Goal: Information Seeking & Learning: Learn about a topic

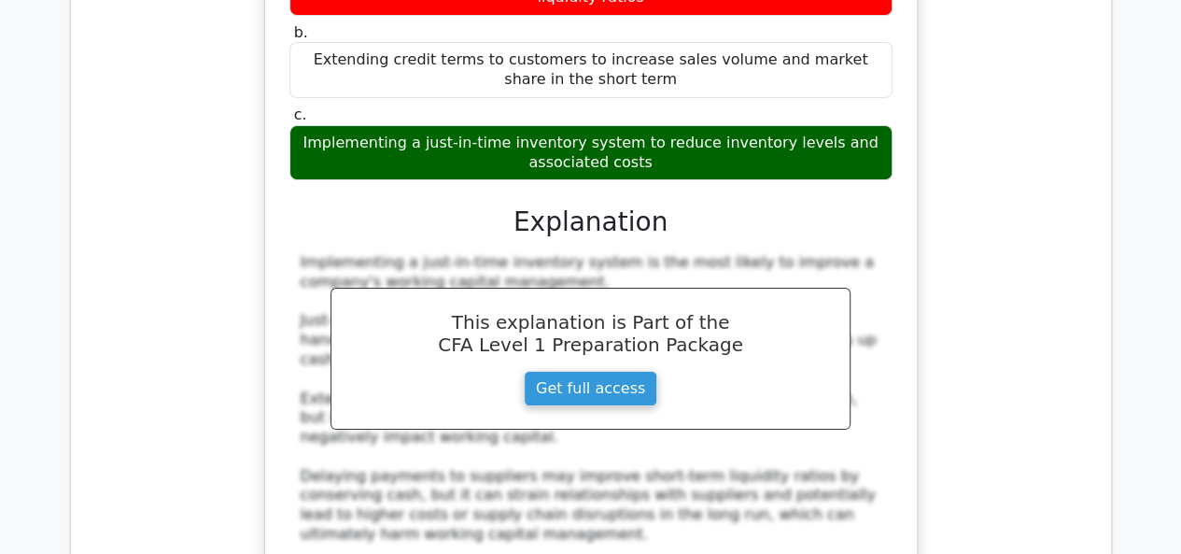
scroll to position [10551, 0]
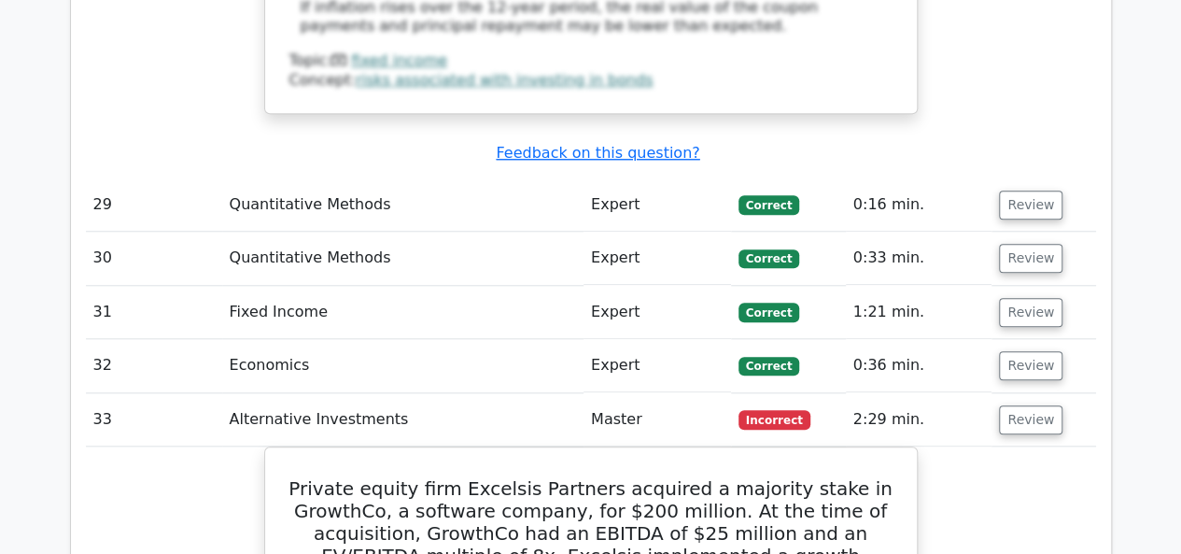
scroll to position [7563, 0]
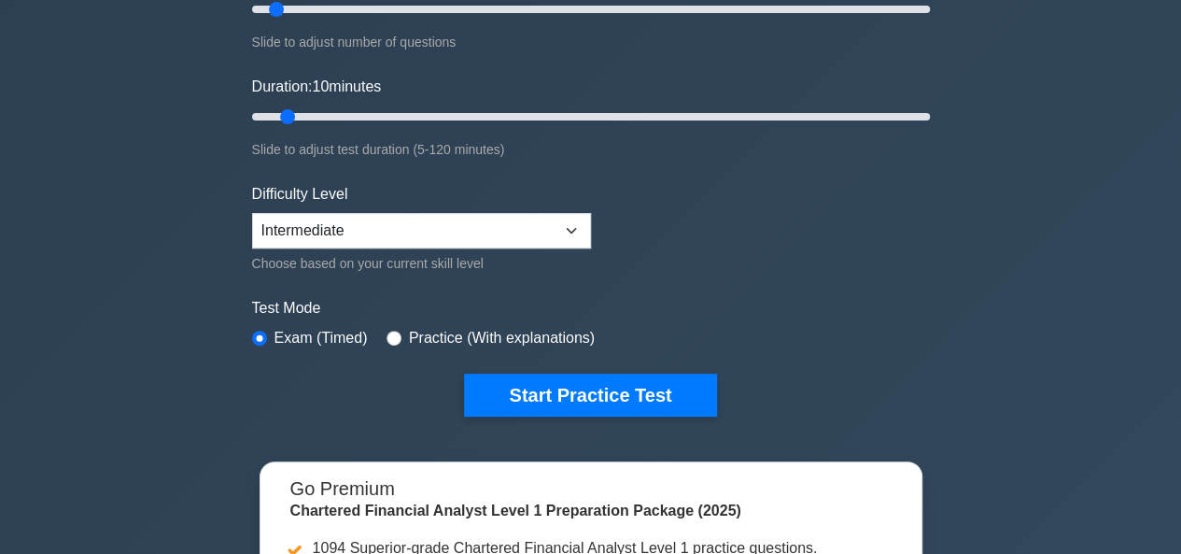
scroll to position [344, 0]
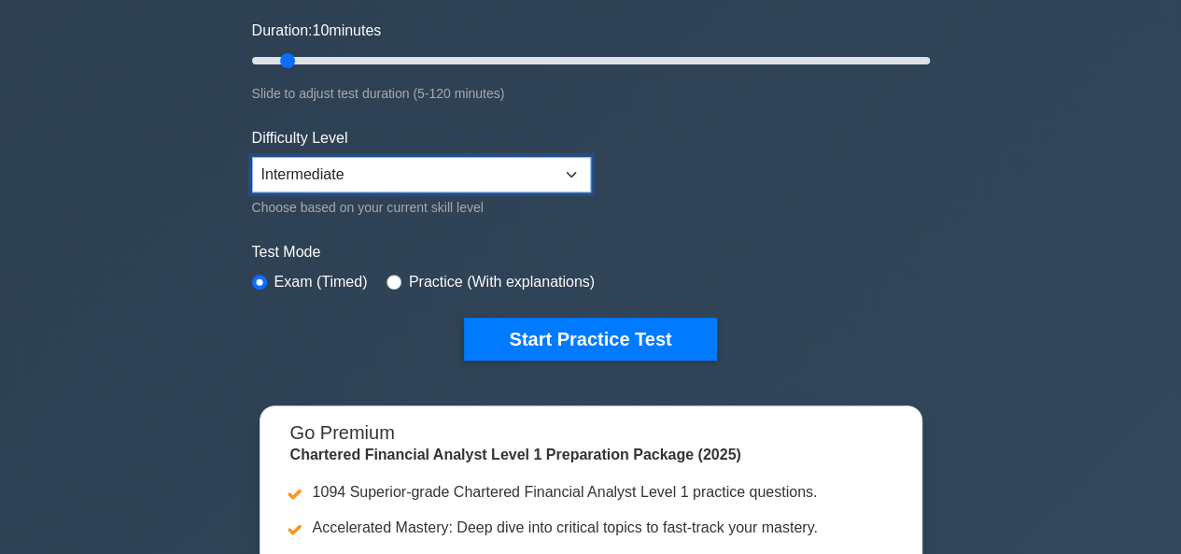
click at [573, 176] on select "Beginner Intermediate Expert" at bounding box center [421, 174] width 339 height 35
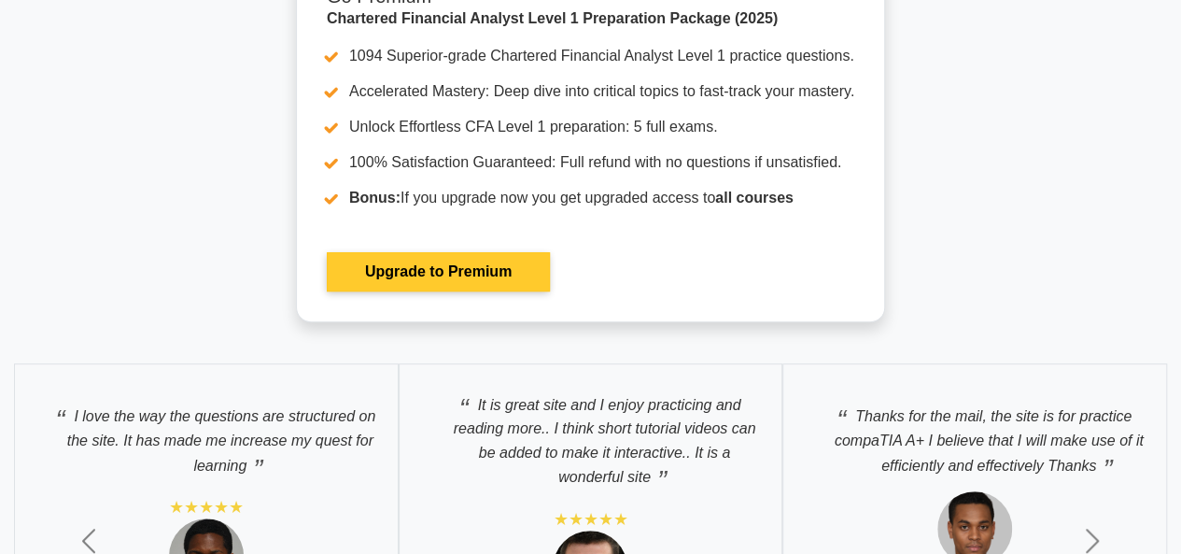
scroll to position [4173, 0]
